Goal: Share content

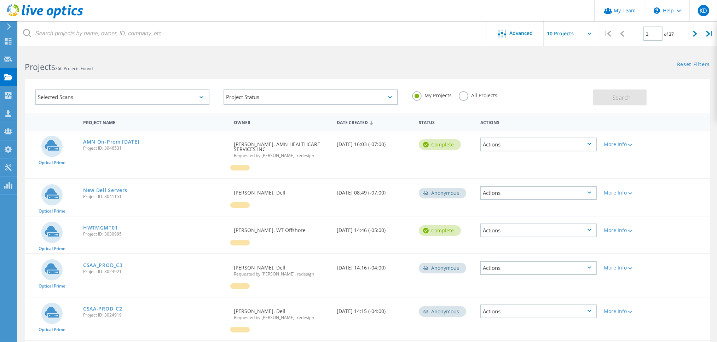
scroll to position [47, 0]
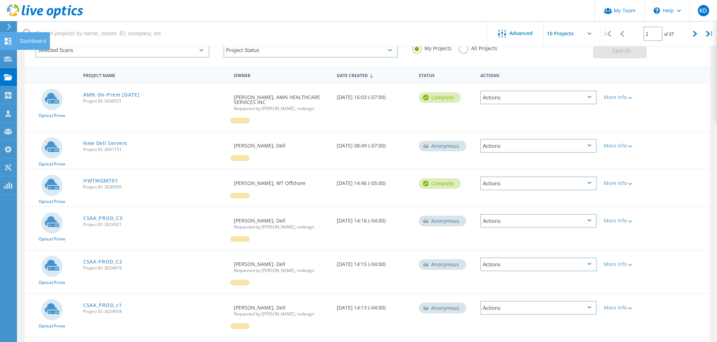
click at [9, 45] on div at bounding box center [8, 42] width 8 height 8
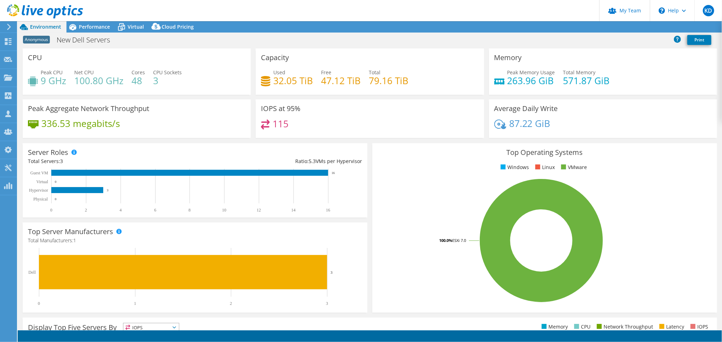
select select "USD"
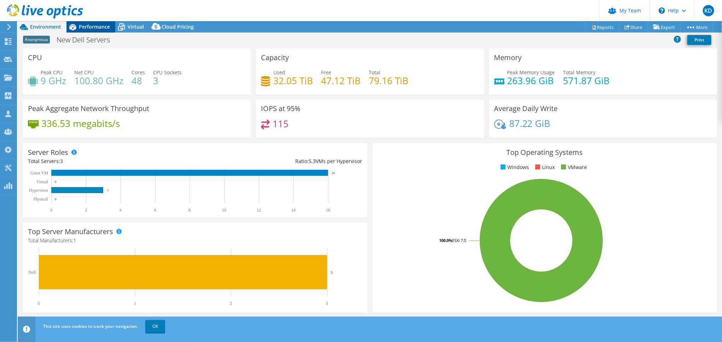
click at [95, 29] on span "Performance" at bounding box center [94, 26] width 31 height 7
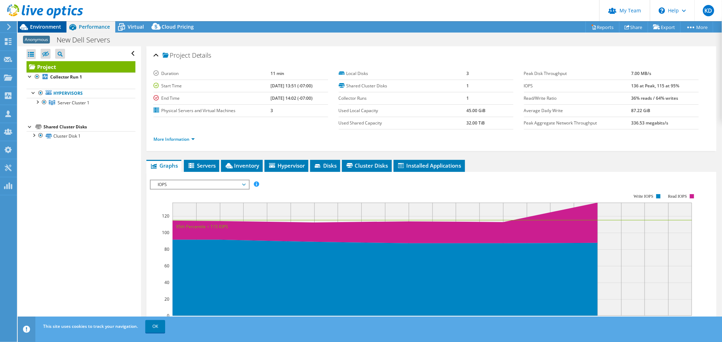
click at [34, 29] on span "Environment" at bounding box center [45, 26] width 31 height 7
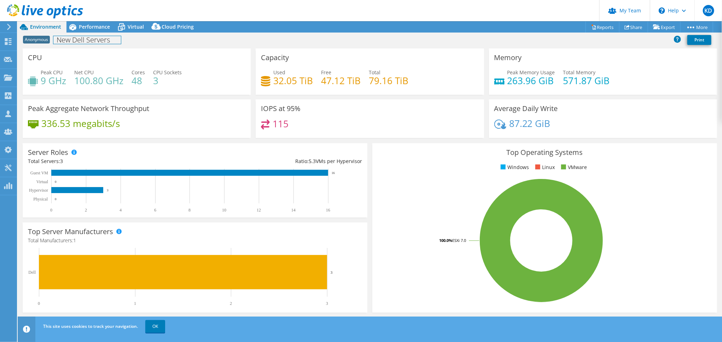
click at [84, 33] on div "Anonymous New Dell Servers Print" at bounding box center [370, 39] width 704 height 13
click at [86, 31] on div "Performance" at bounding box center [90, 26] width 49 height 11
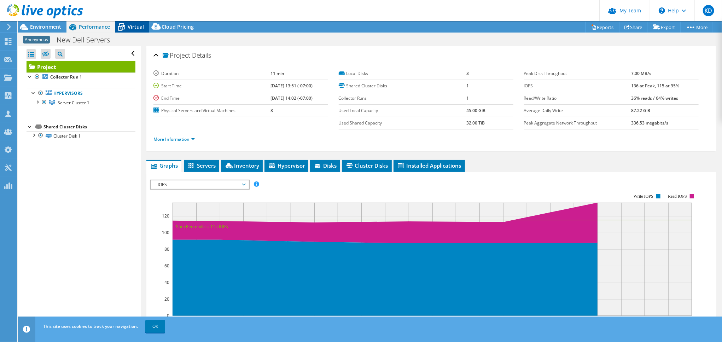
click at [128, 25] on span "Virtual" at bounding box center [136, 26] width 16 height 7
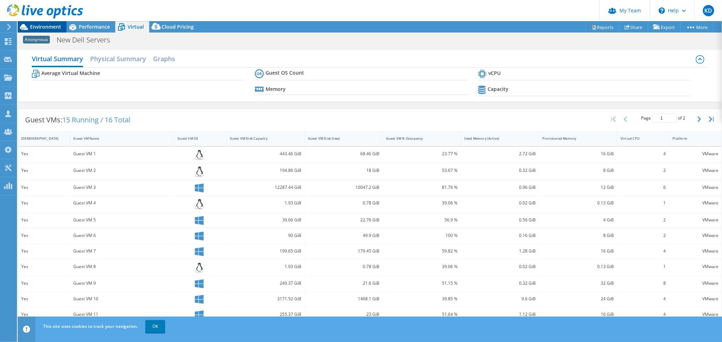
click at [52, 28] on span "Environment" at bounding box center [45, 26] width 31 height 7
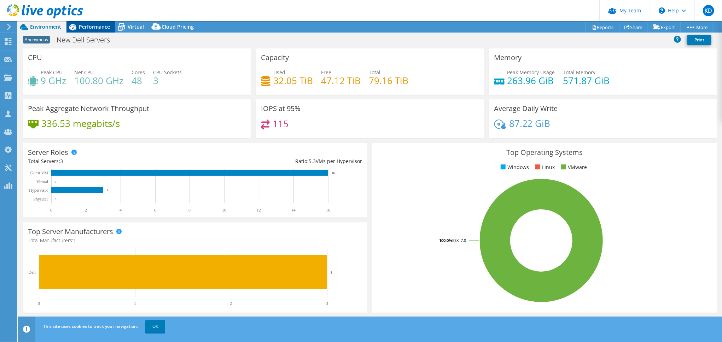
click at [88, 31] on div "Performance" at bounding box center [90, 26] width 49 height 11
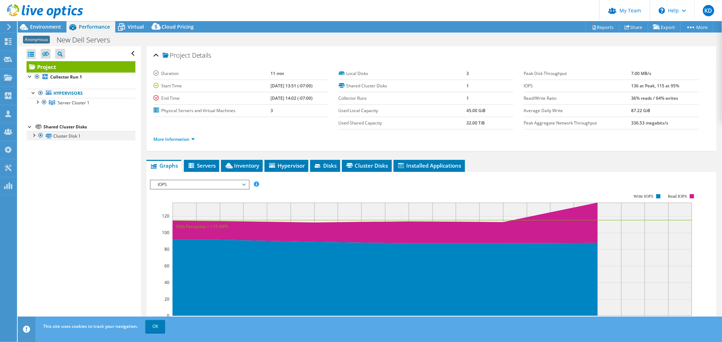
click at [33, 136] on div at bounding box center [33, 134] width 7 height 7
click at [41, 25] on span "Environment" at bounding box center [45, 26] width 31 height 7
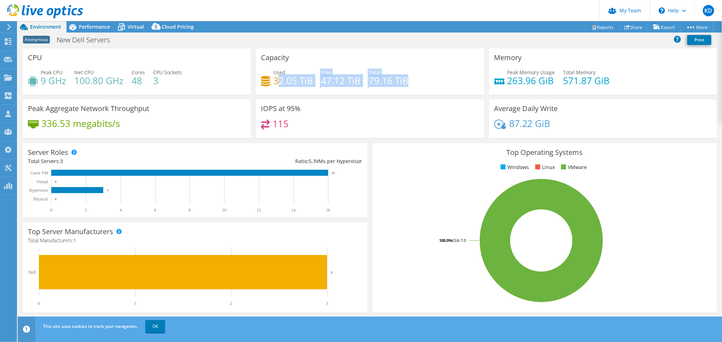
drag, startPoint x: 295, startPoint y: 83, endPoint x: 412, endPoint y: 87, distance: 116.7
click at [407, 87] on div "Used 32.05 TiB Free 47.12 TiB Total 79.16 TiB" at bounding box center [369, 80] width 217 height 23
click at [424, 82] on div "Used 32.05 TiB Free 47.12 TiB Total 79.16 TiB" at bounding box center [369, 80] width 217 height 23
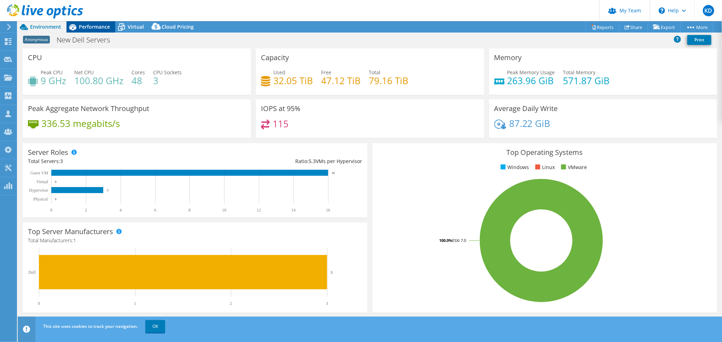
click at [98, 29] on span "Performance" at bounding box center [94, 26] width 31 height 7
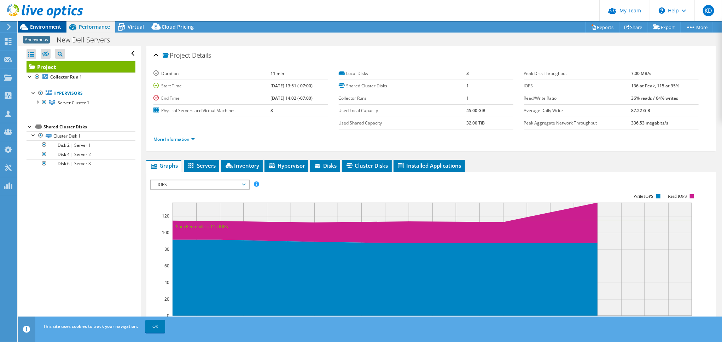
click at [52, 29] on span "Environment" at bounding box center [45, 26] width 31 height 7
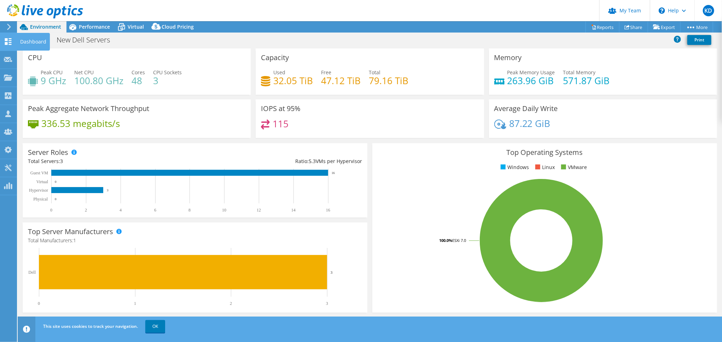
click at [35, 43] on div "Dashboard" at bounding box center [33, 42] width 33 height 18
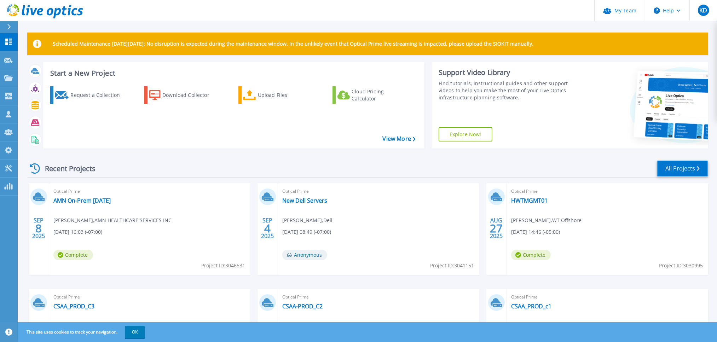
click at [665, 169] on link "All Projects" at bounding box center [682, 169] width 51 height 16
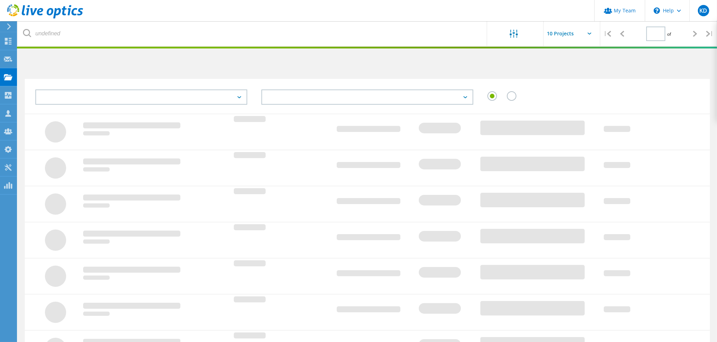
type input "1"
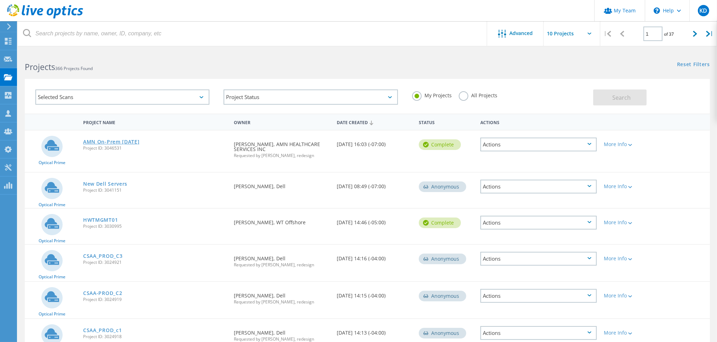
click at [123, 145] on div "AMN On-Prem 9-8-25 Project ID: 3046531" at bounding box center [155, 143] width 151 height 27
click at [124, 144] on link "AMN On-Prem 9-8-25" at bounding box center [111, 141] width 57 height 5
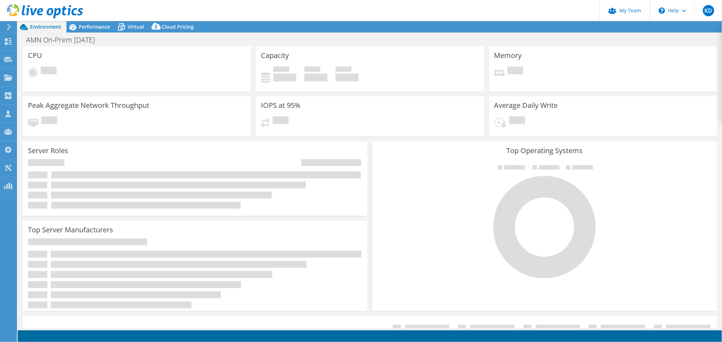
select select "USD"
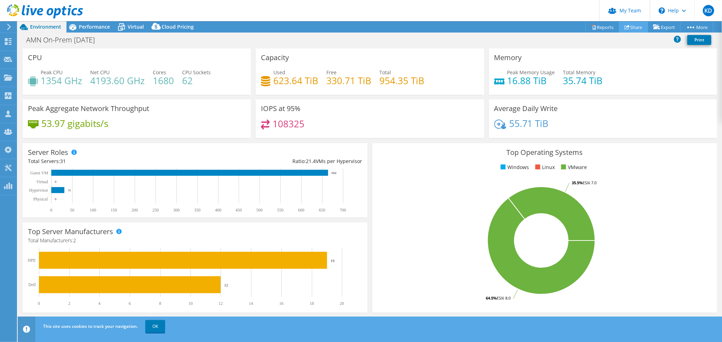
click at [635, 29] on link "Share" at bounding box center [633, 27] width 29 height 11
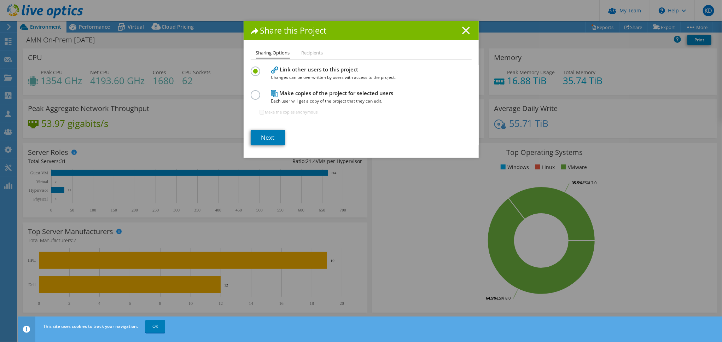
click at [466, 29] on icon at bounding box center [466, 31] width 8 height 8
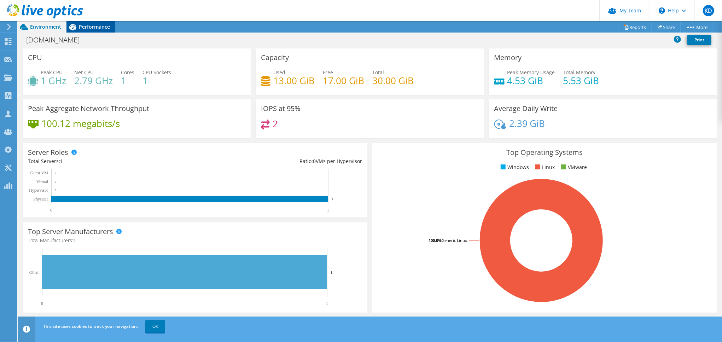
click at [94, 29] on span "Performance" at bounding box center [94, 26] width 31 height 7
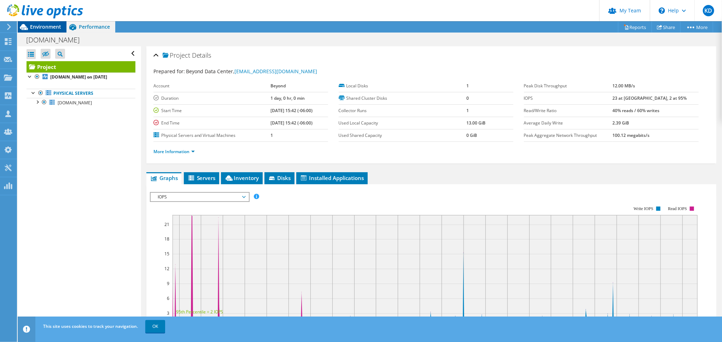
click at [47, 27] on span "Environment" at bounding box center [45, 26] width 31 height 7
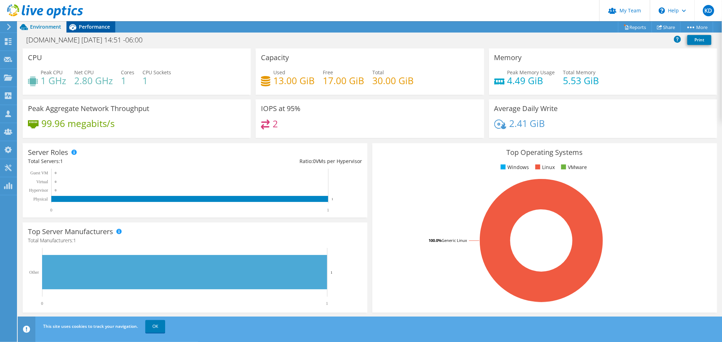
click at [89, 28] on span "Performance" at bounding box center [94, 26] width 31 height 7
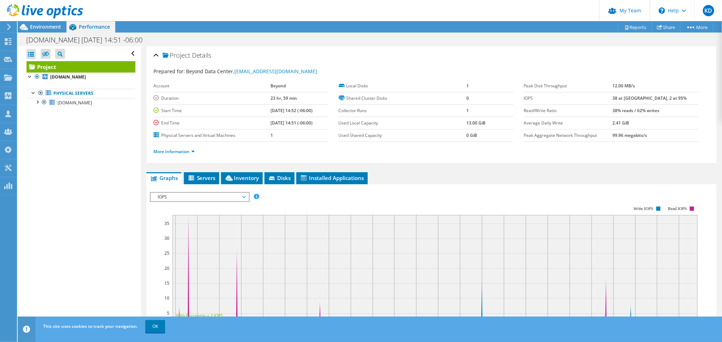
drag, startPoint x: 262, startPoint y: 110, endPoint x: 291, endPoint y: 113, distance: 29.2
click at [290, 112] on tr "Start Time 09/08/2025, 14:52 (-06:00)" at bounding box center [240, 110] width 175 height 12
drag, startPoint x: 265, startPoint y: 121, endPoint x: 299, endPoint y: 123, distance: 34.4
click at [294, 123] on b "09/09/2025, 14:51 (-06:00)" at bounding box center [291, 123] width 42 height 6
click at [310, 121] on b "09/09/2025, 14:51 (-06:00)" at bounding box center [291, 123] width 42 height 6
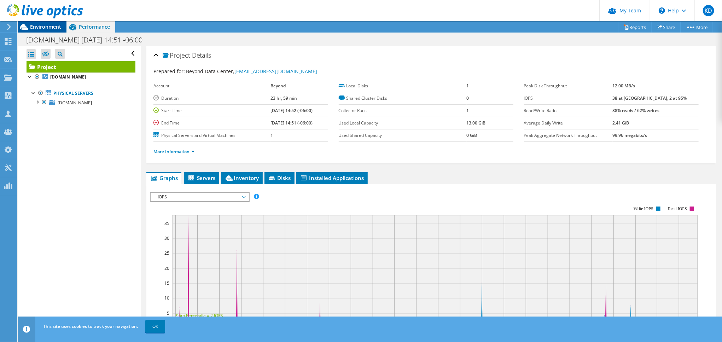
click at [54, 29] on span "Environment" at bounding box center [45, 26] width 31 height 7
